Goal: Transaction & Acquisition: Obtain resource

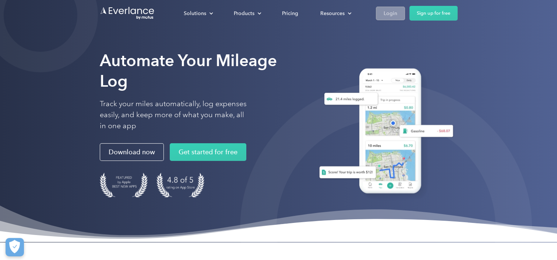
click at [386, 12] on div "Login" at bounding box center [390, 13] width 14 height 9
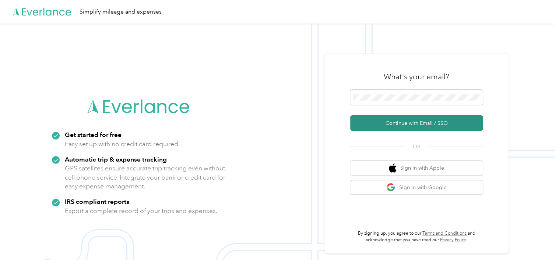
click at [439, 123] on button "Continue with Email / SSO" at bounding box center [416, 123] width 132 height 15
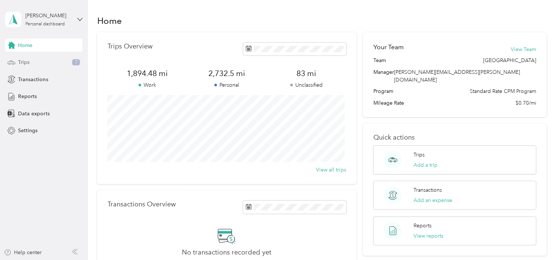
click at [26, 63] on span "Trips" at bounding box center [23, 62] width 11 height 8
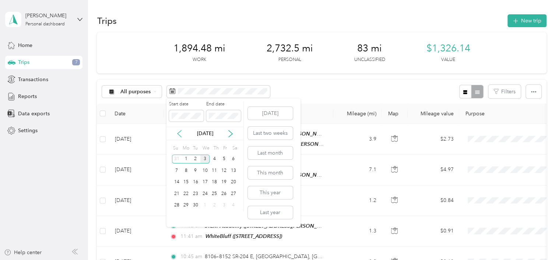
click at [178, 133] on icon at bounding box center [179, 134] width 4 height 7
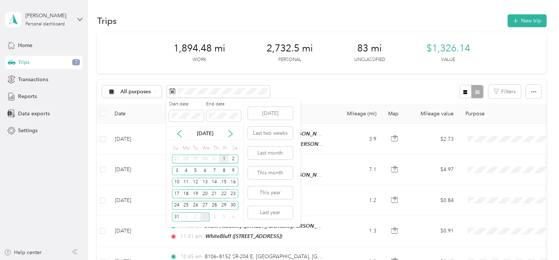
click at [225, 158] on div "1" at bounding box center [224, 159] width 10 height 9
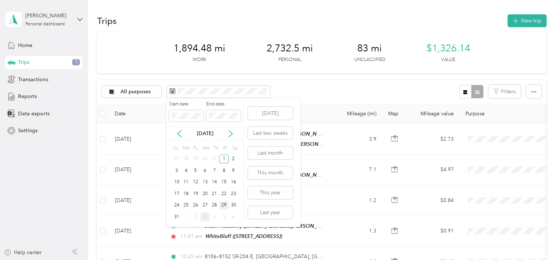
click at [222, 205] on div "29" at bounding box center [224, 205] width 10 height 9
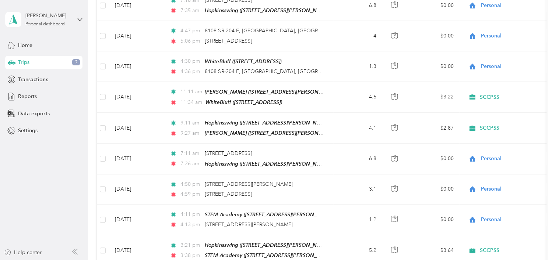
scroll to position [751, 0]
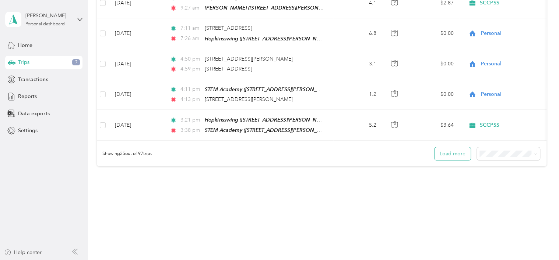
click at [461, 148] on button "Load more" at bounding box center [452, 154] width 36 height 13
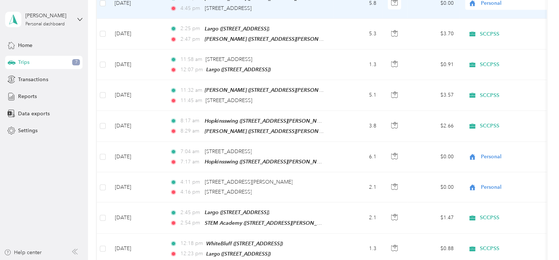
scroll to position [1487, 0]
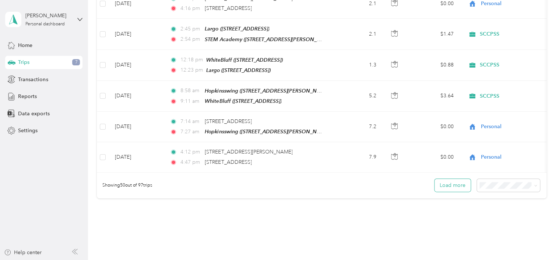
click at [455, 179] on button "Load more" at bounding box center [452, 185] width 36 height 13
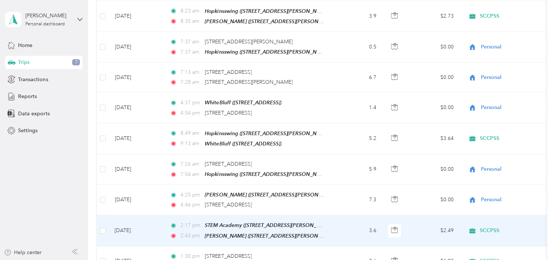
scroll to position [1855, 0]
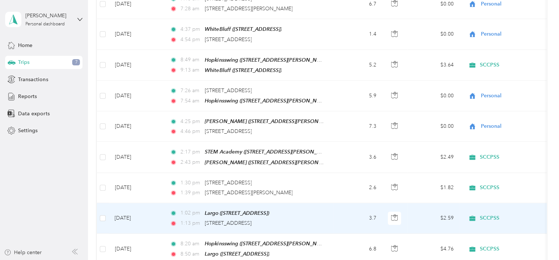
click at [134, 203] on td "Aug 11, 2025" at bounding box center [136, 218] width 55 height 31
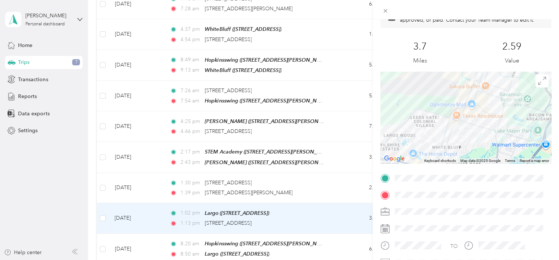
scroll to position [74, 0]
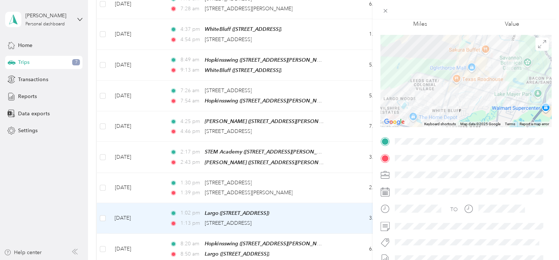
click at [536, 162] on span at bounding box center [471, 159] width 159 height 12
drag, startPoint x: 536, startPoint y: 162, endPoint x: 491, endPoint y: 178, distance: 47.7
click at [491, 178] on div at bounding box center [471, 175] width 159 height 12
click at [385, 11] on icon at bounding box center [385, 11] width 4 height 4
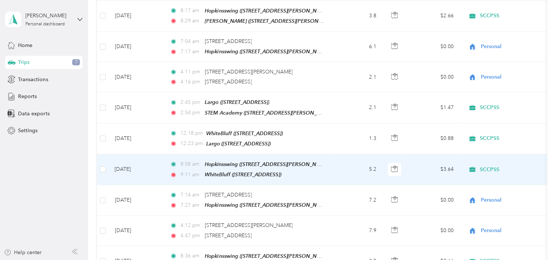
scroll to position [898, 0]
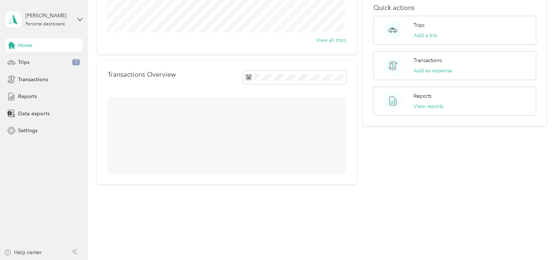
scroll to position [106, 0]
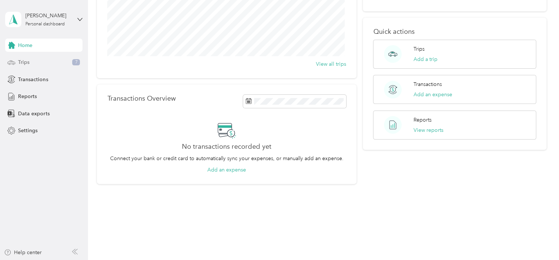
click at [26, 63] on span "Trips" at bounding box center [23, 62] width 11 height 8
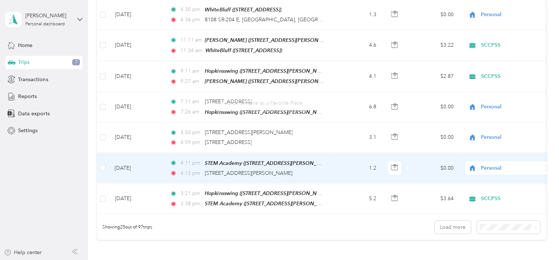
scroll to position [751, 0]
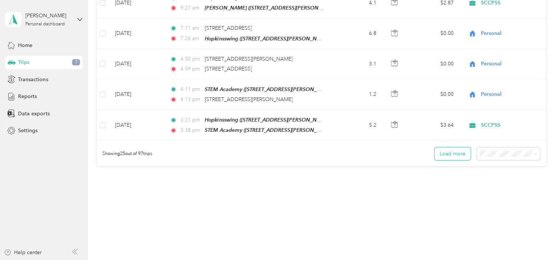
click at [454, 148] on button "Load more" at bounding box center [452, 154] width 36 height 13
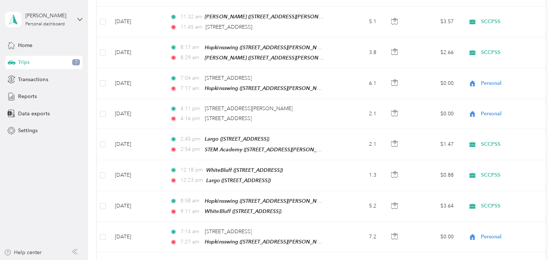
scroll to position [1506, 0]
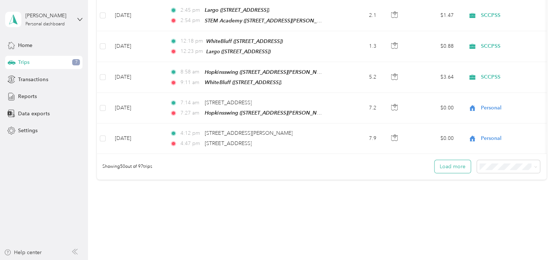
click at [452, 160] on button "Load more" at bounding box center [452, 166] width 36 height 13
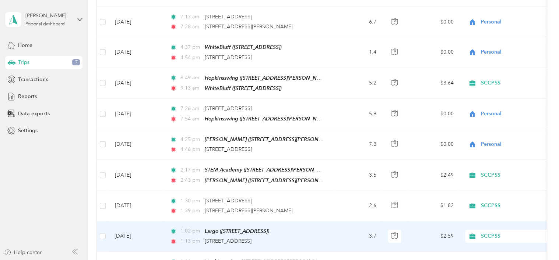
scroll to position [1873, 0]
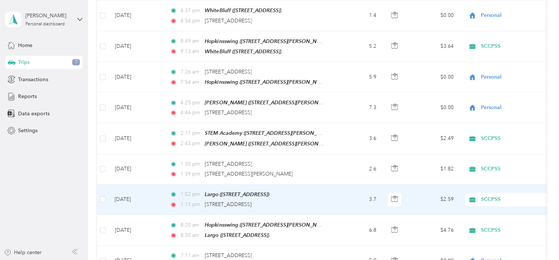
click at [131, 185] on td "Aug 11, 2025" at bounding box center [136, 200] width 55 height 31
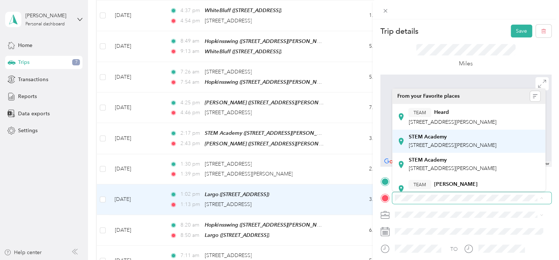
click at [441, 145] on span "207 E Montgomery Cross Rd, 31406, Savannah, GA, United States" at bounding box center [452, 145] width 88 height 6
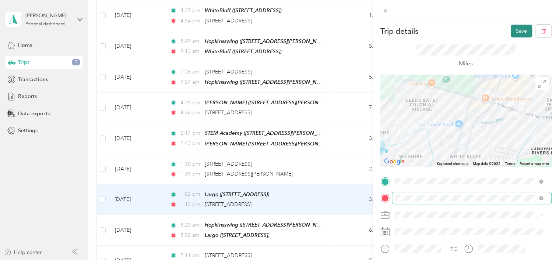
click at [516, 31] on button "Save" at bounding box center [520, 31] width 21 height 13
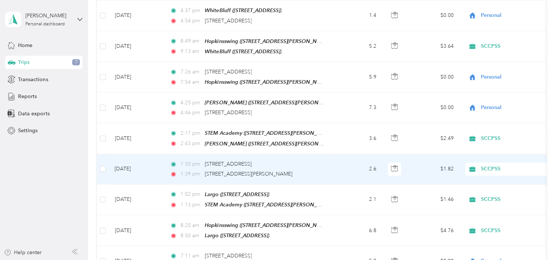
click at [136, 155] on td "Aug 11, 2025" at bounding box center [136, 170] width 55 height 30
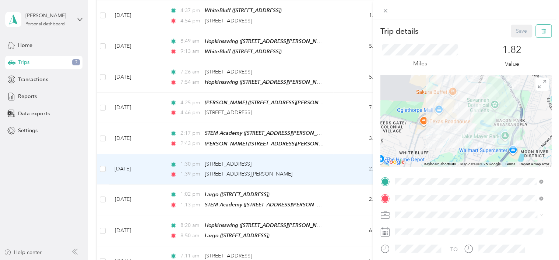
click at [540, 30] on icon "button" at bounding box center [542, 31] width 5 height 5
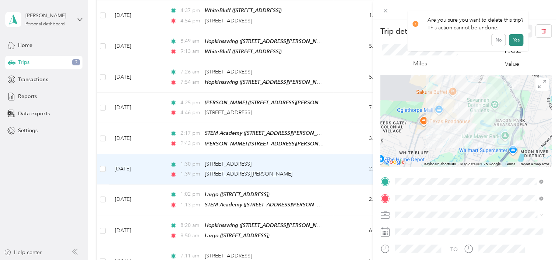
click at [514, 38] on button "Yes" at bounding box center [515, 40] width 14 height 12
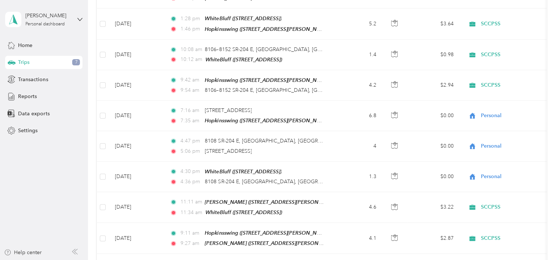
scroll to position [478, 0]
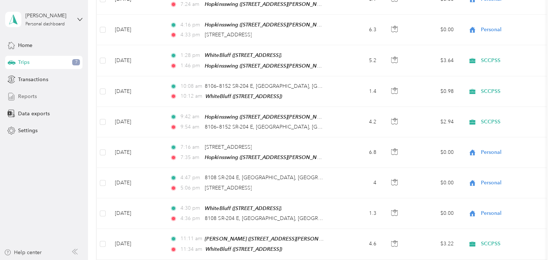
click at [31, 96] on span "Reports" at bounding box center [27, 97] width 19 height 8
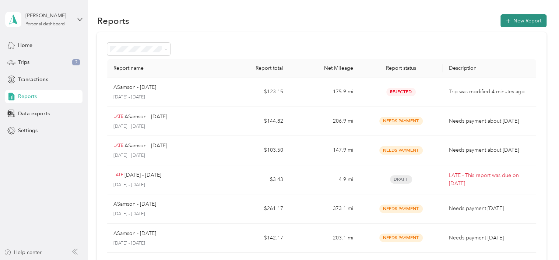
click at [507, 21] on icon "button" at bounding box center [508, 21] width 4 height 4
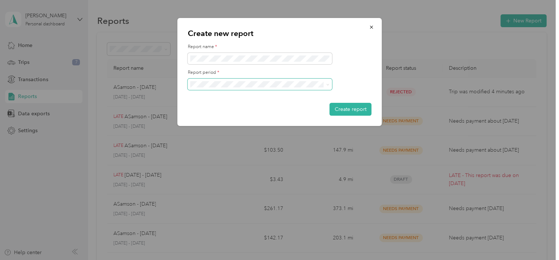
click at [326, 84] on icon at bounding box center [327, 84] width 3 height 3
click at [218, 109] on span "[DATE] - [DATE]" at bounding box center [210, 110] width 37 height 6
click at [216, 108] on span "[DATE] - [DATE]" at bounding box center [210, 109] width 37 height 6
click at [222, 110] on span "[DATE] - [DATE]" at bounding box center [210, 110] width 37 height 6
click at [344, 107] on button "Create report" at bounding box center [350, 109] width 42 height 13
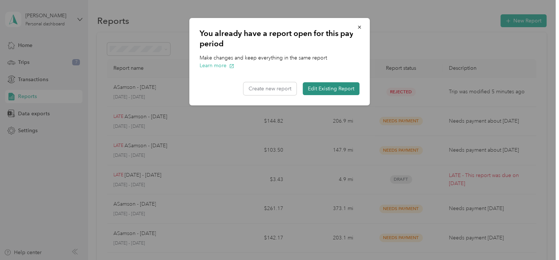
click at [328, 87] on button "Edit Existing Report" at bounding box center [330, 88] width 57 height 13
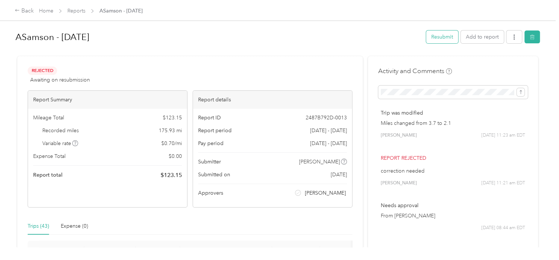
click at [442, 37] on button "Resubmit" at bounding box center [442, 37] width 32 height 13
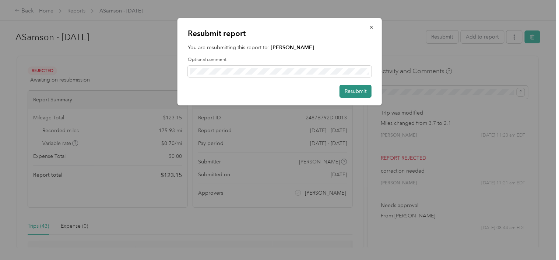
click at [353, 91] on button "Resubmit" at bounding box center [355, 91] width 32 height 13
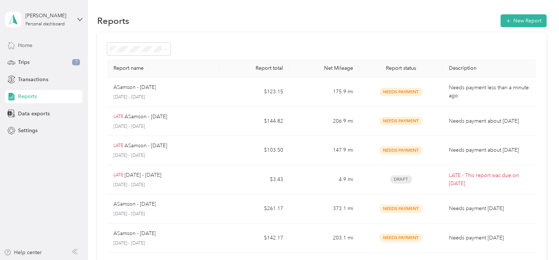
click at [24, 45] on span "Home" at bounding box center [25, 46] width 14 height 8
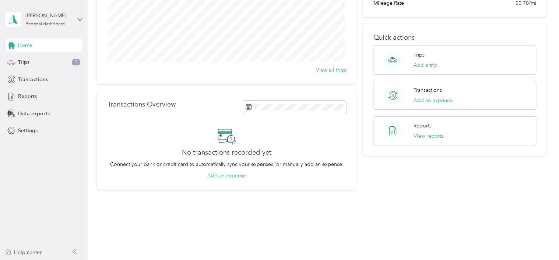
scroll to position [105, 0]
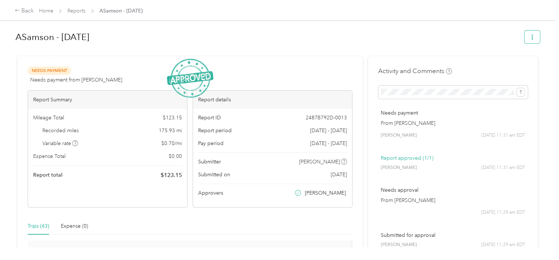
click at [531, 37] on icon "button" at bounding box center [531, 37] width 5 height 5
click at [513, 62] on span "Download" at bounding box center [509, 64] width 24 height 8
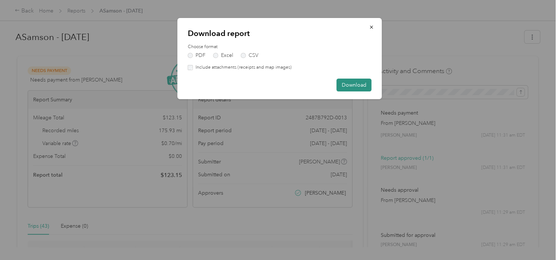
click at [350, 84] on button "Download" at bounding box center [353, 85] width 35 height 13
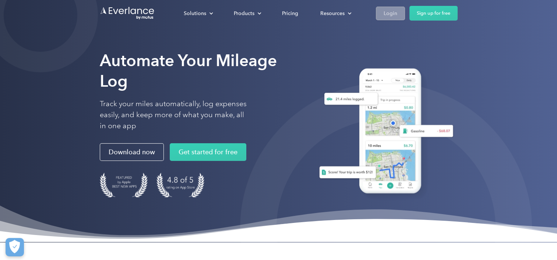
click at [390, 13] on div "Login" at bounding box center [390, 13] width 14 height 9
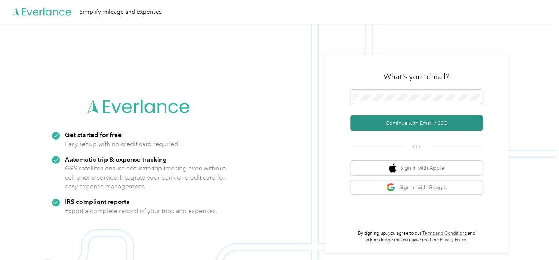
click at [436, 121] on button "Continue with Email / SSO" at bounding box center [416, 123] width 132 height 15
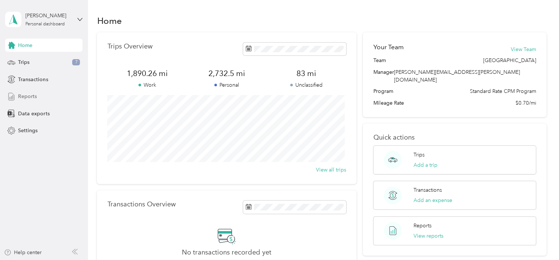
click at [33, 97] on span "Reports" at bounding box center [27, 97] width 19 height 8
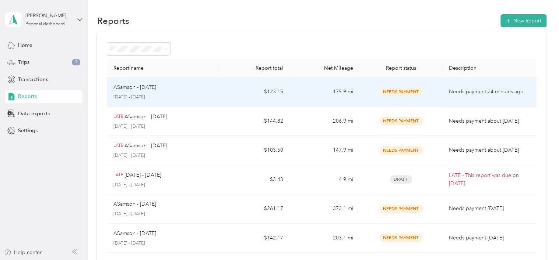
click at [156, 87] on p "ASamson - [DATE]" at bounding box center [134, 88] width 43 height 8
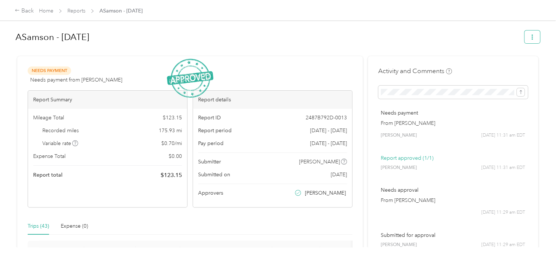
click at [529, 38] on icon "button" at bounding box center [531, 37] width 5 height 5
click at [514, 65] on span "Download" at bounding box center [509, 64] width 24 height 8
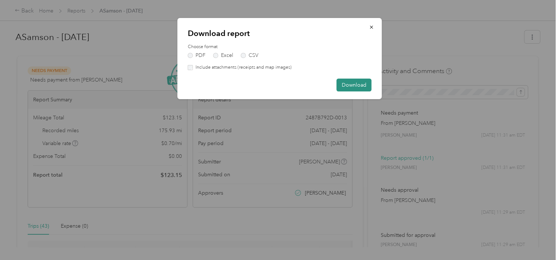
click at [353, 85] on button "Download" at bounding box center [353, 85] width 35 height 13
